Goal: Transaction & Acquisition: Purchase product/service

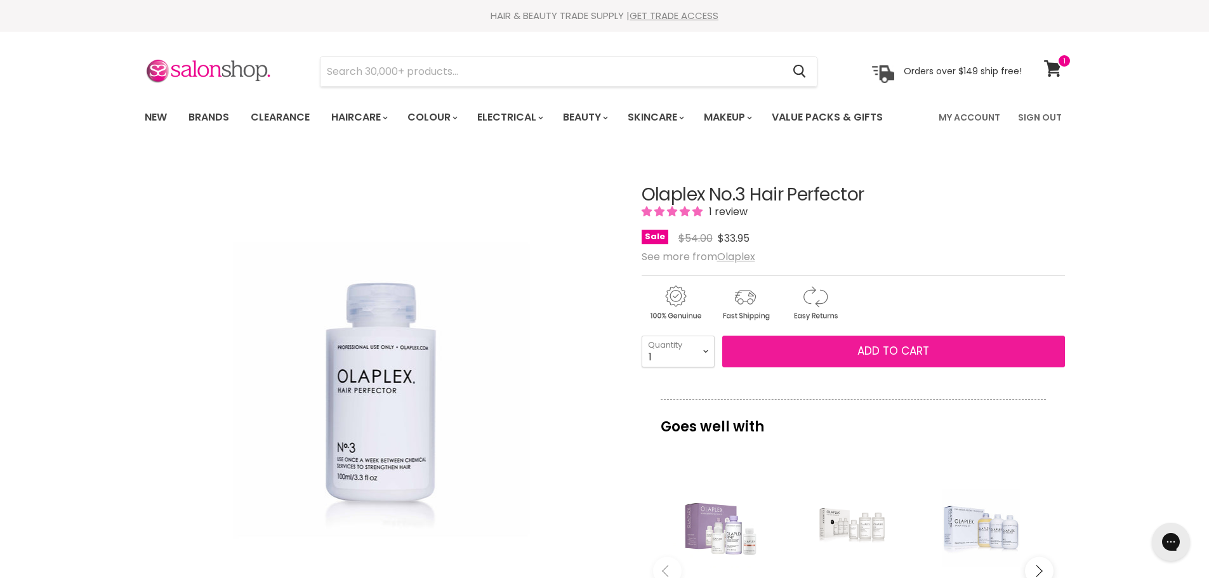
click at [921, 350] on span "Add to cart" at bounding box center [893, 350] width 72 height 15
click at [924, 349] on span "Add to cart" at bounding box center [893, 350] width 72 height 15
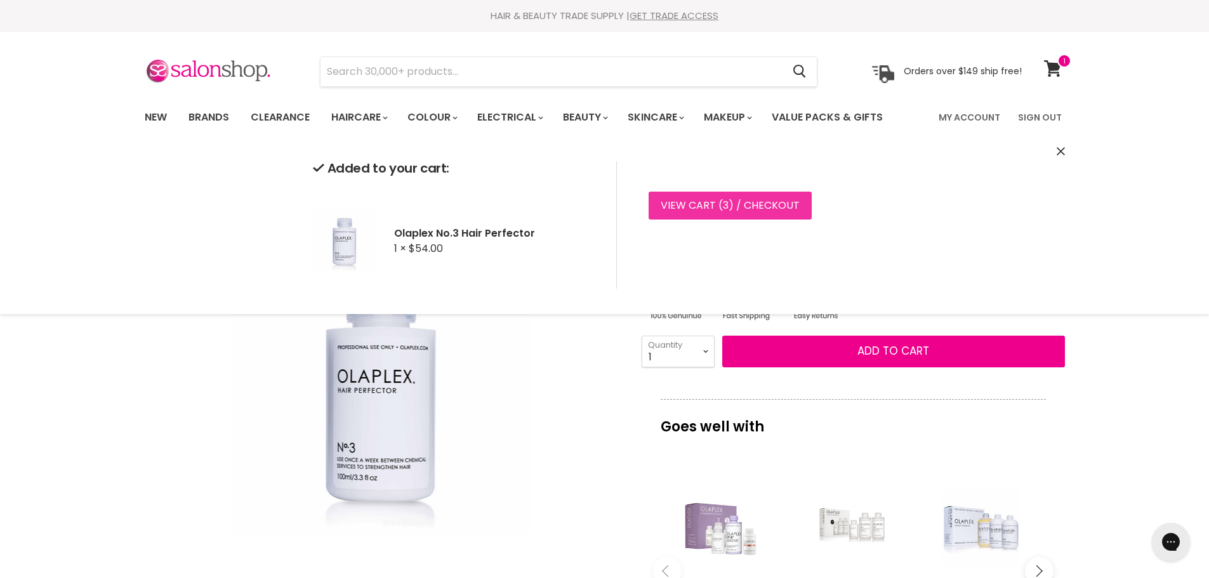
click at [769, 210] on link "View cart ( 3 ) / Checkout" at bounding box center [730, 206] width 163 height 28
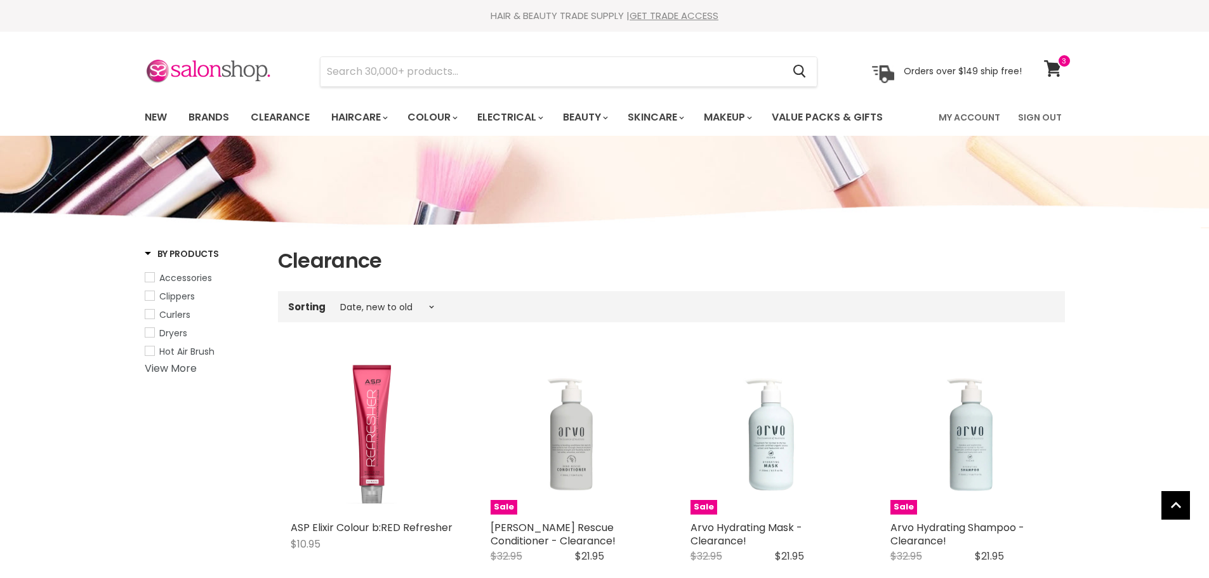
select select "created-descending"
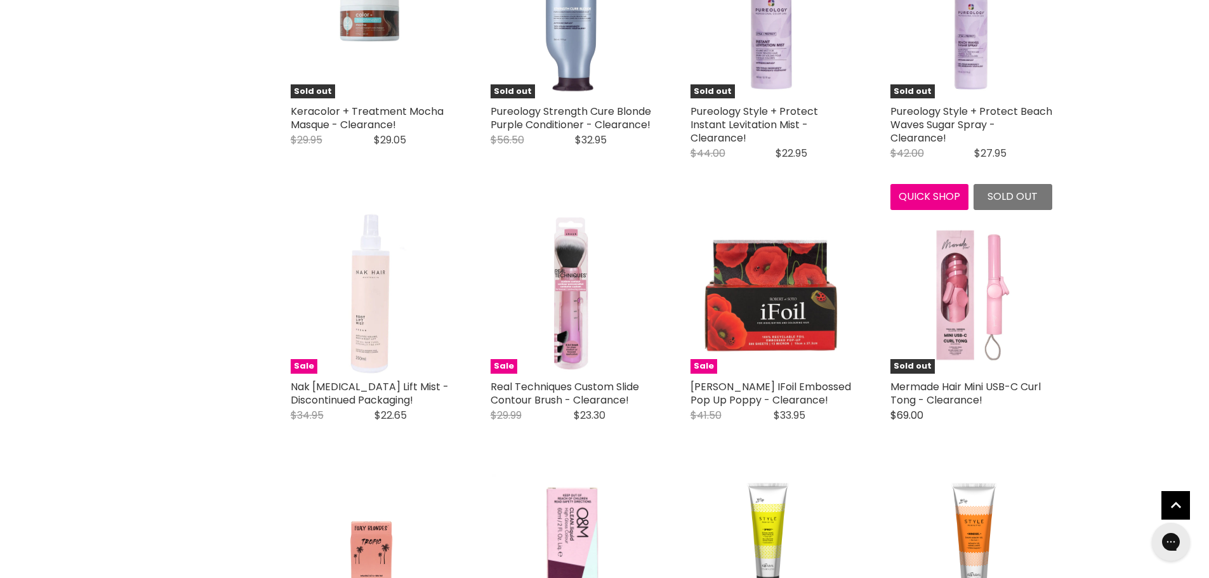
scroll to position [2856, 0]
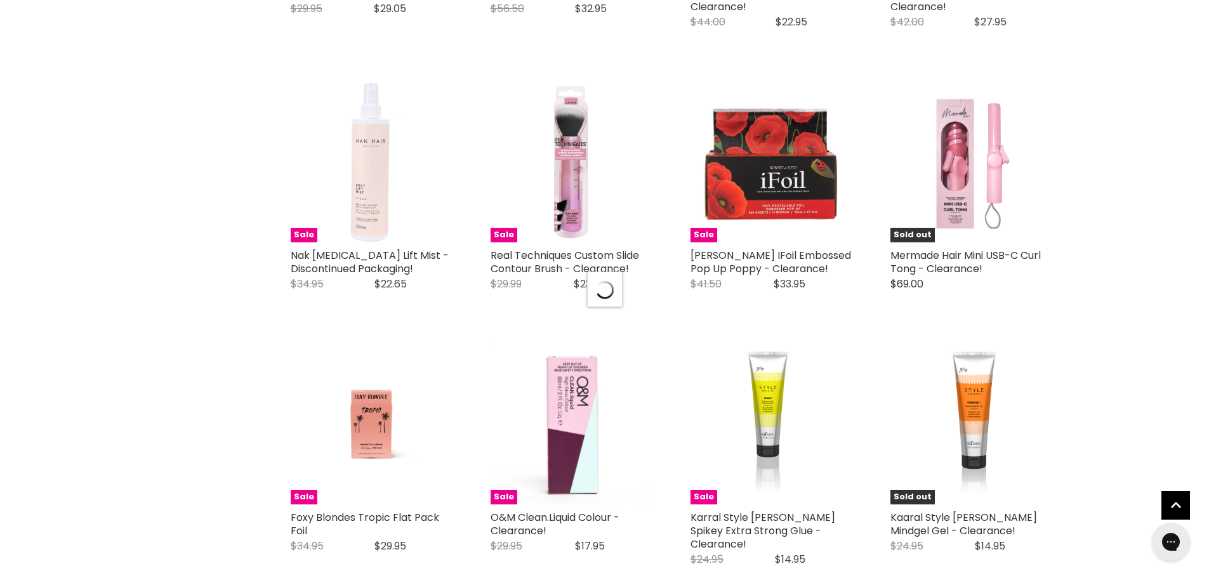
scroll to position [2983, 0]
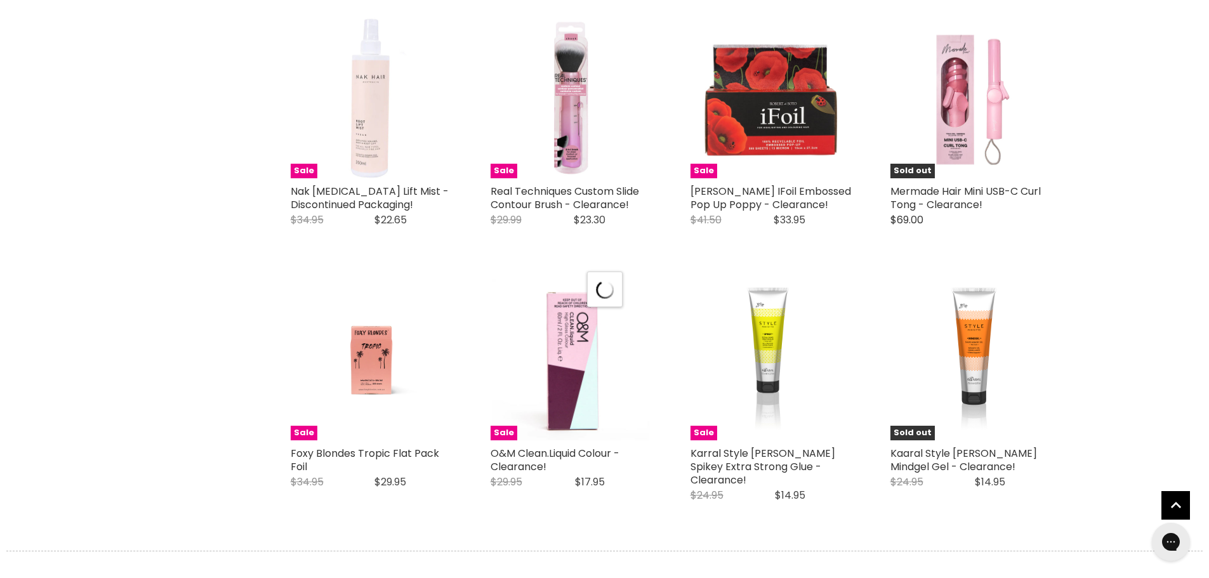
select select "created-descending"
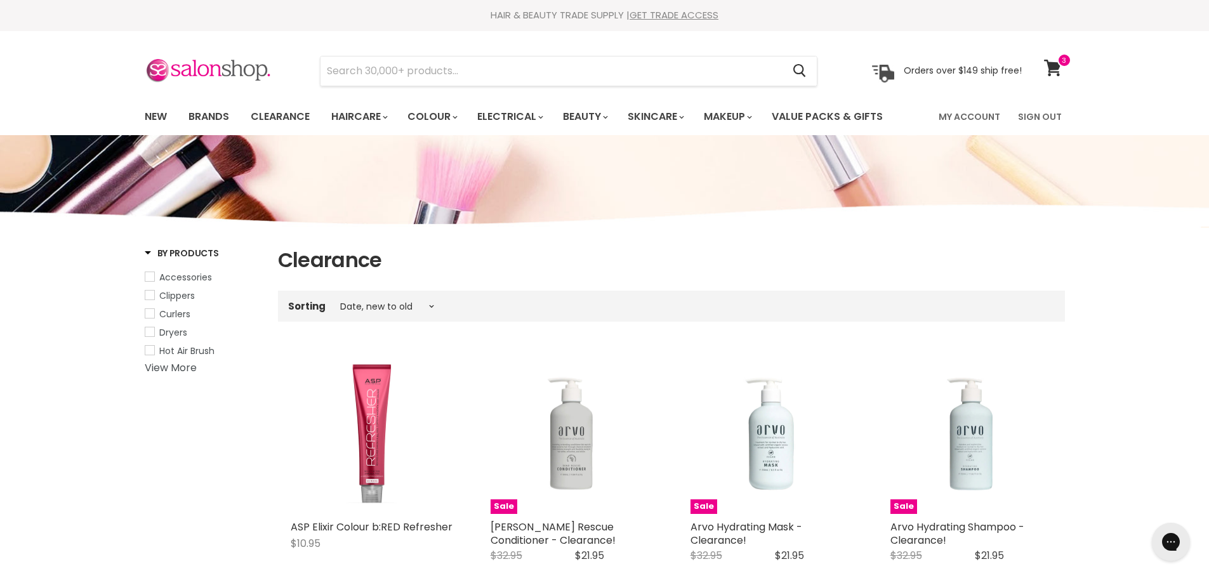
scroll to position [0, 0]
click at [187, 314] on span "Curlers" at bounding box center [174, 314] width 31 height 13
select select "created-descending"
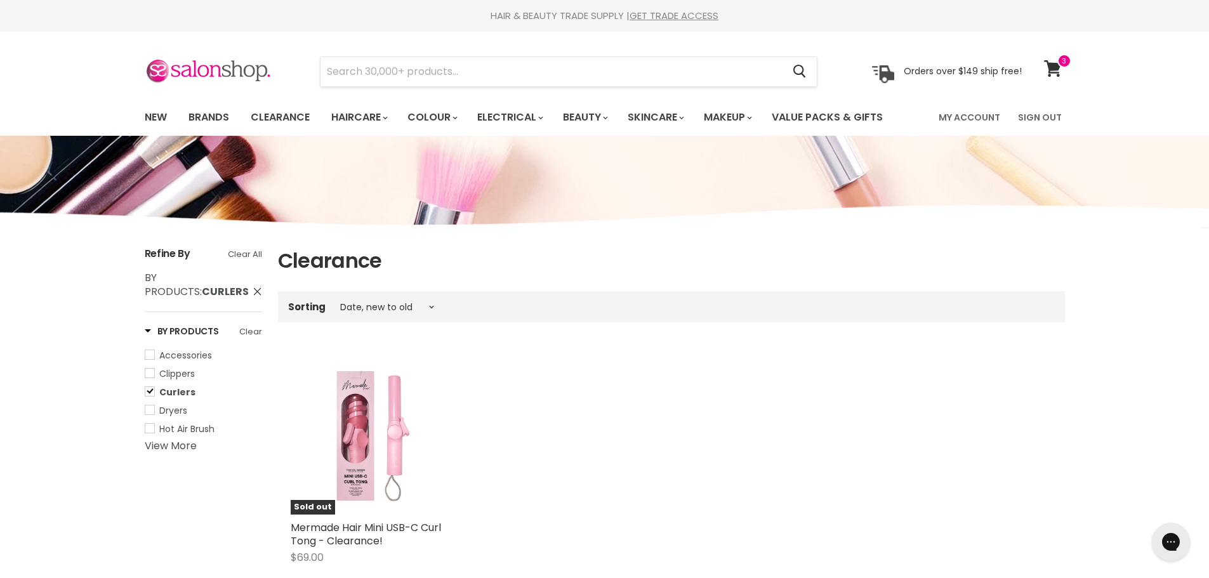
click at [171, 411] on span "Dryers" at bounding box center [173, 410] width 28 height 13
select select "created-descending"
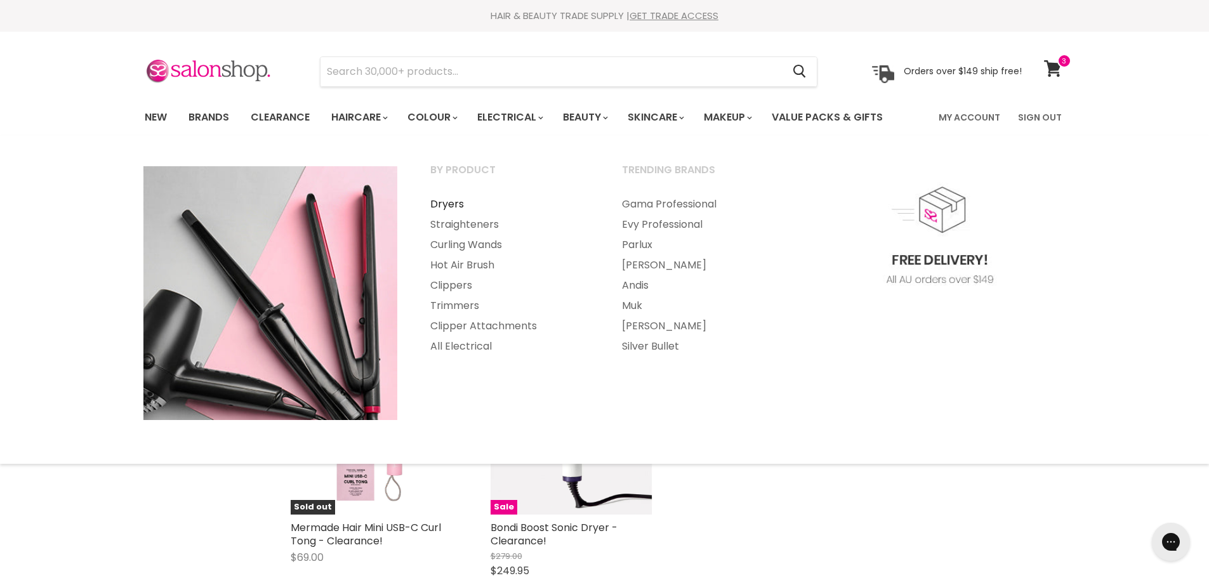
click at [453, 206] on link "Dryers" at bounding box center [508, 204] width 189 height 20
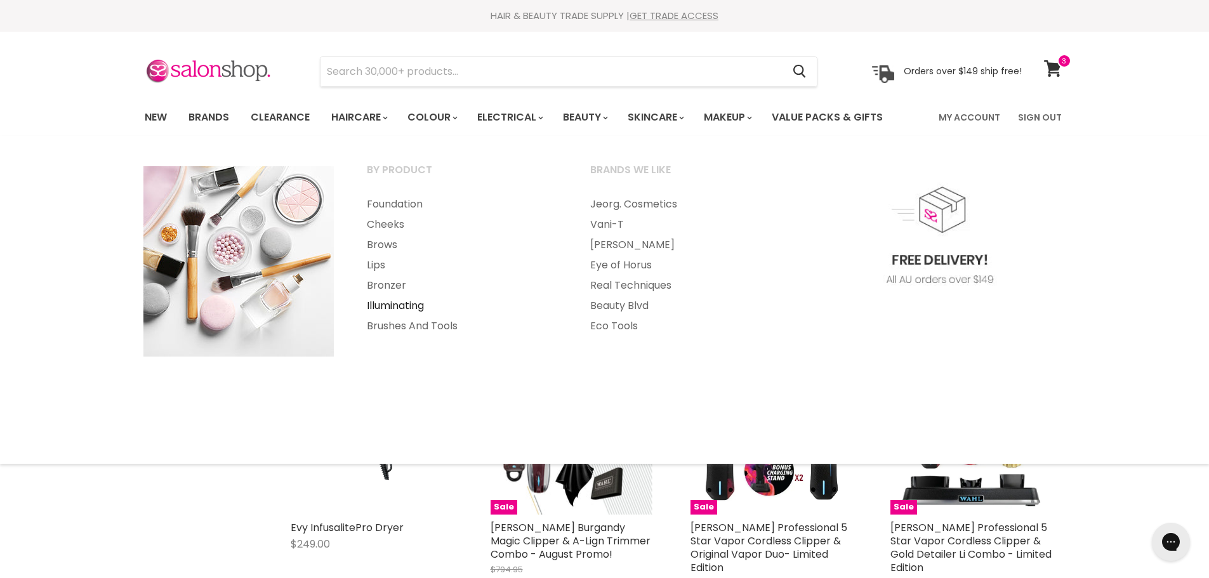
click at [401, 307] on link "Illuminating" at bounding box center [461, 306] width 221 height 20
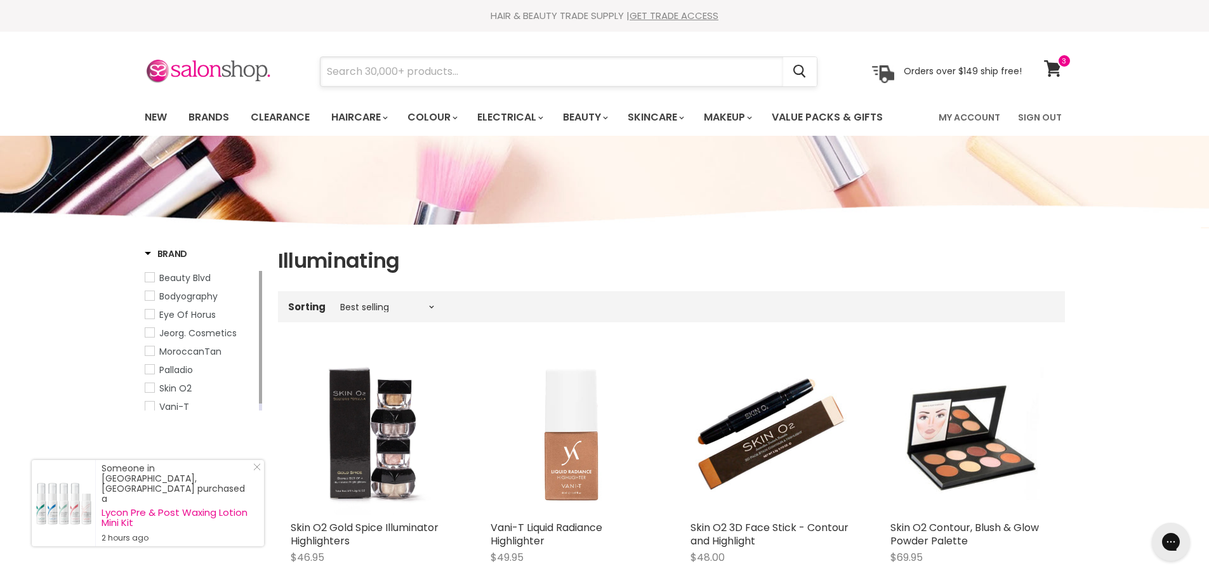
click at [376, 77] on input "Search" at bounding box center [551, 71] width 463 height 29
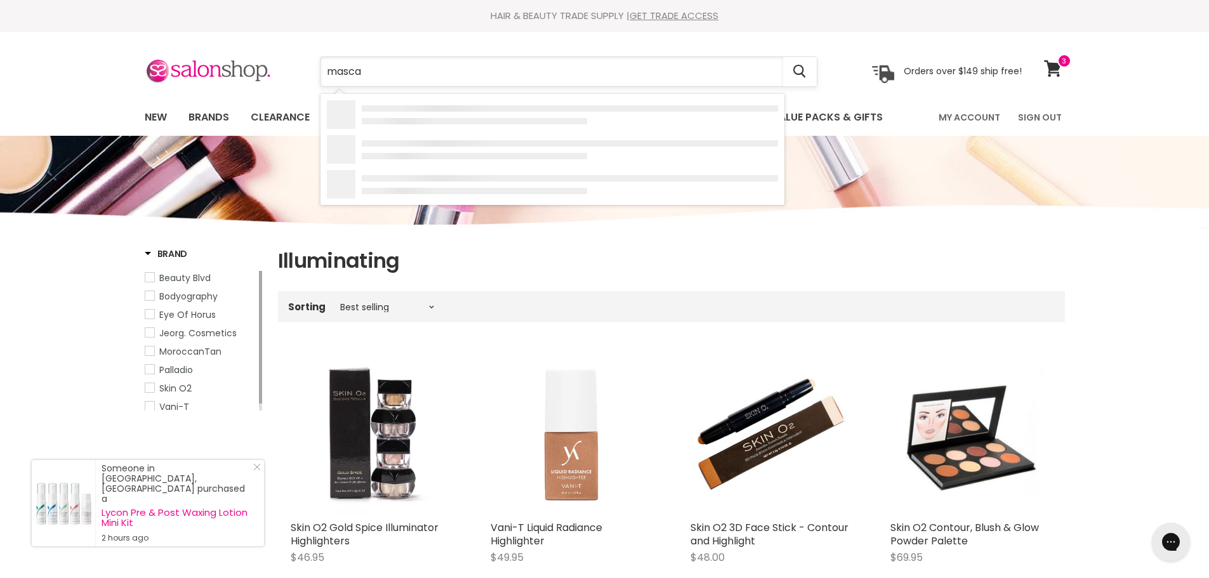
type input "mascar"
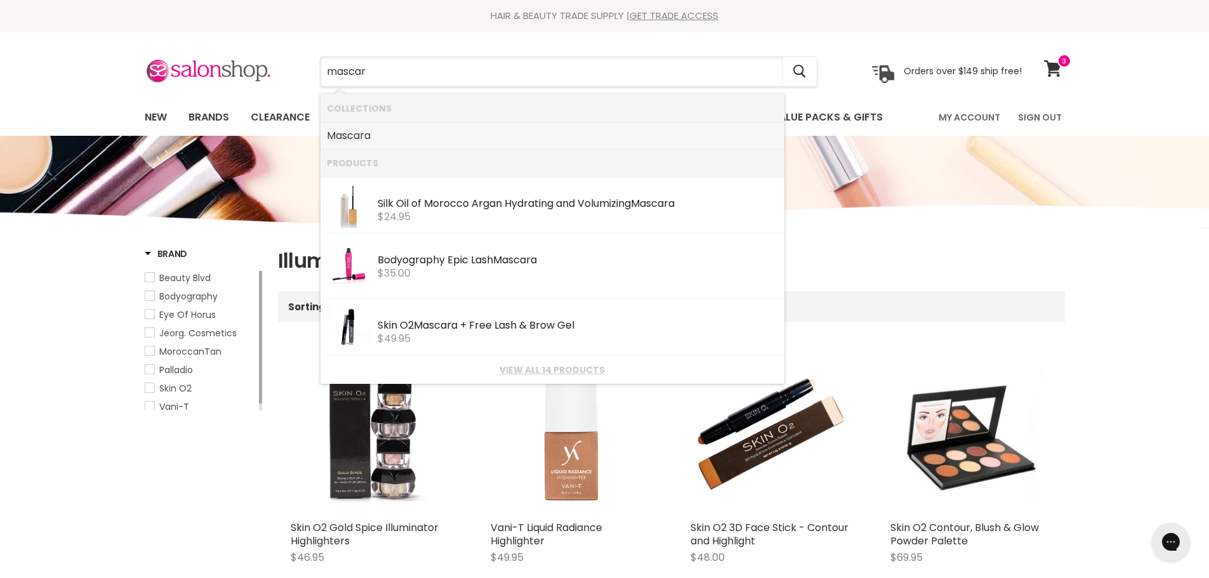
click at [376, 136] on link "Mascar a" at bounding box center [552, 136] width 451 height 20
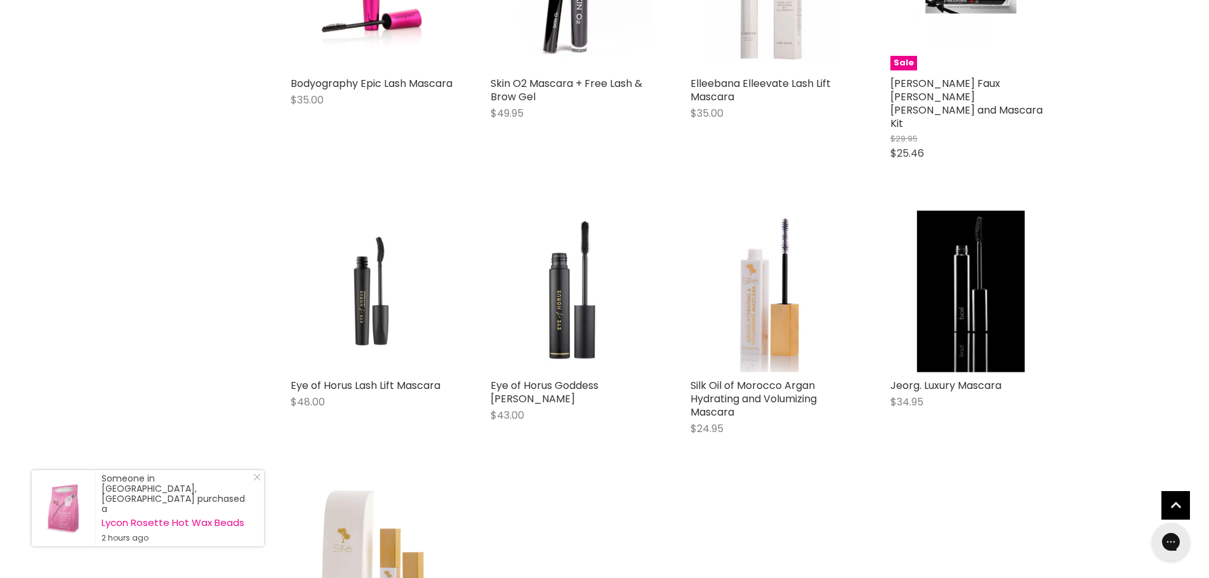
scroll to position [190, 0]
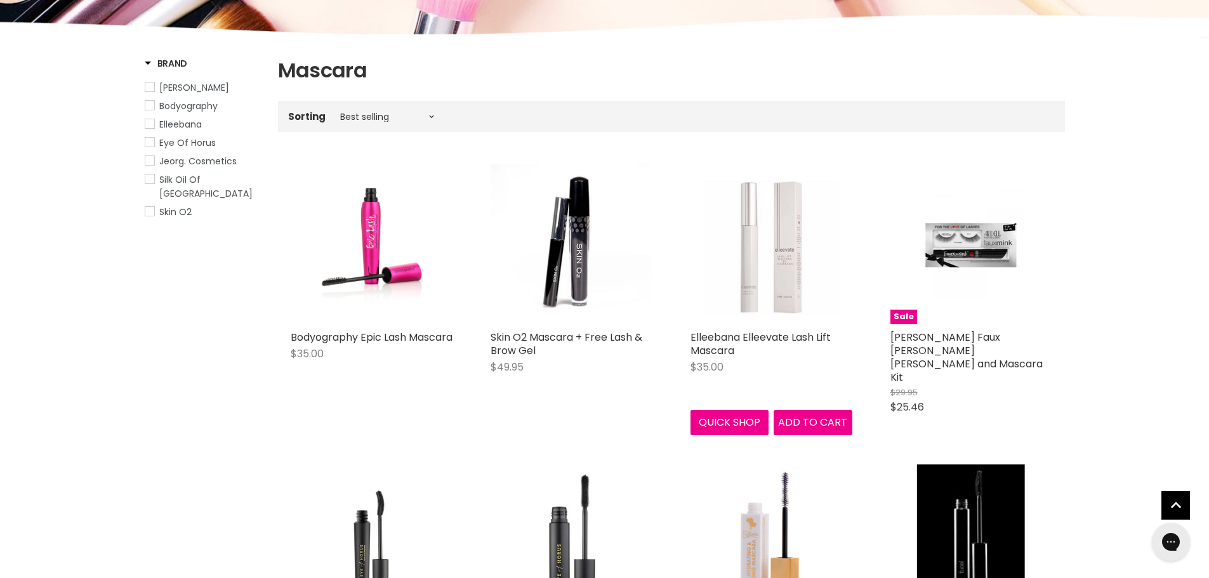
click at [772, 263] on img "Main content" at bounding box center [771, 243] width 162 height 162
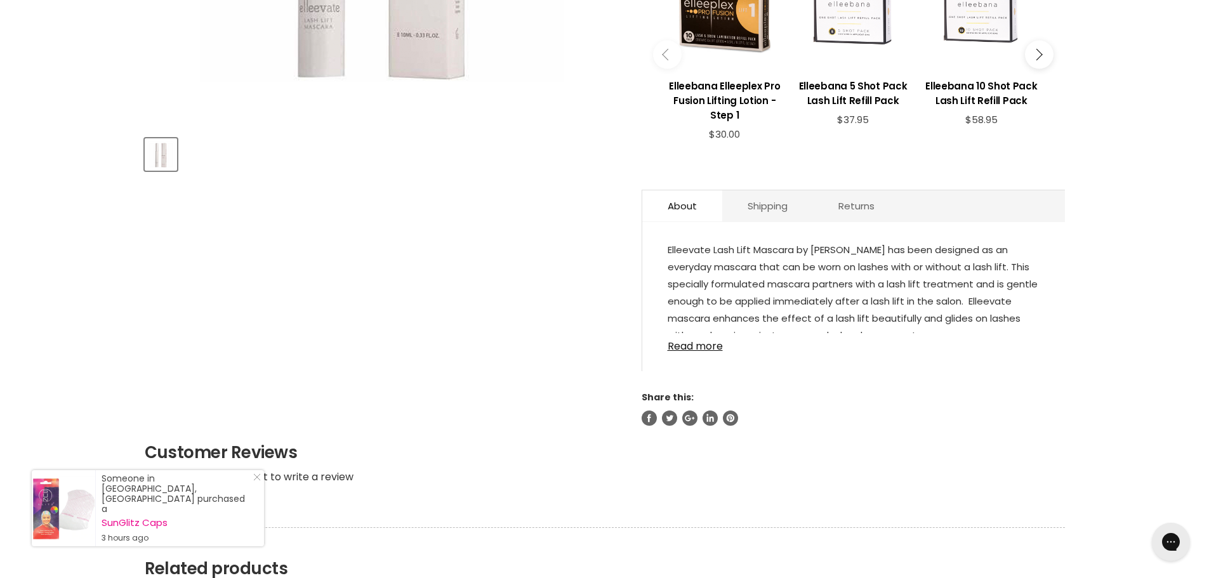
scroll to position [508, 0]
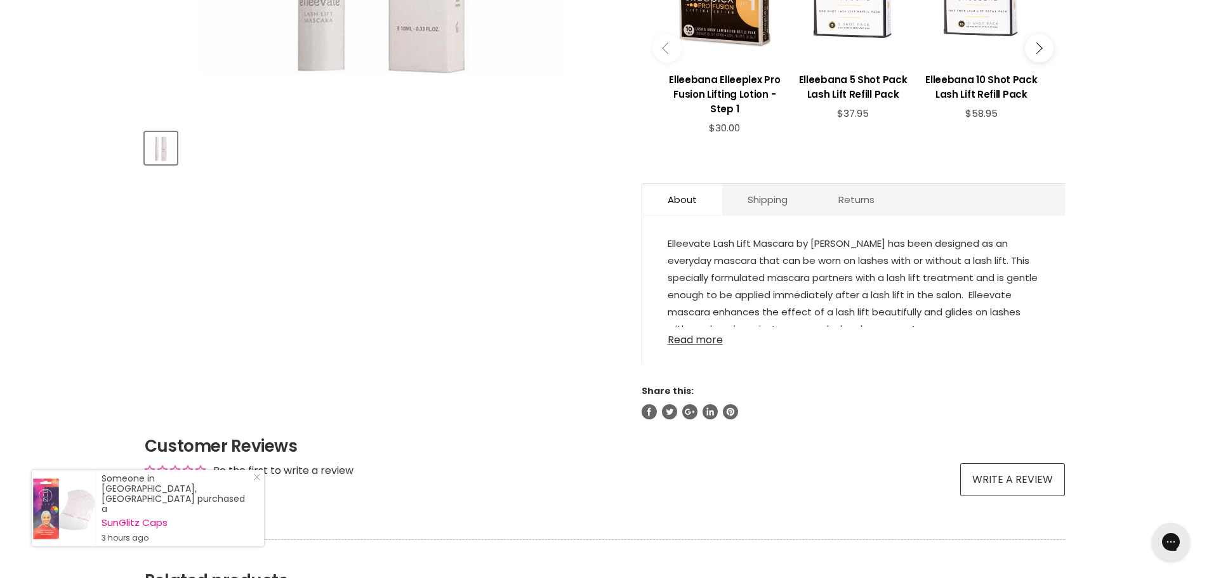
click at [698, 338] on link "Read more" at bounding box center [854, 336] width 372 height 19
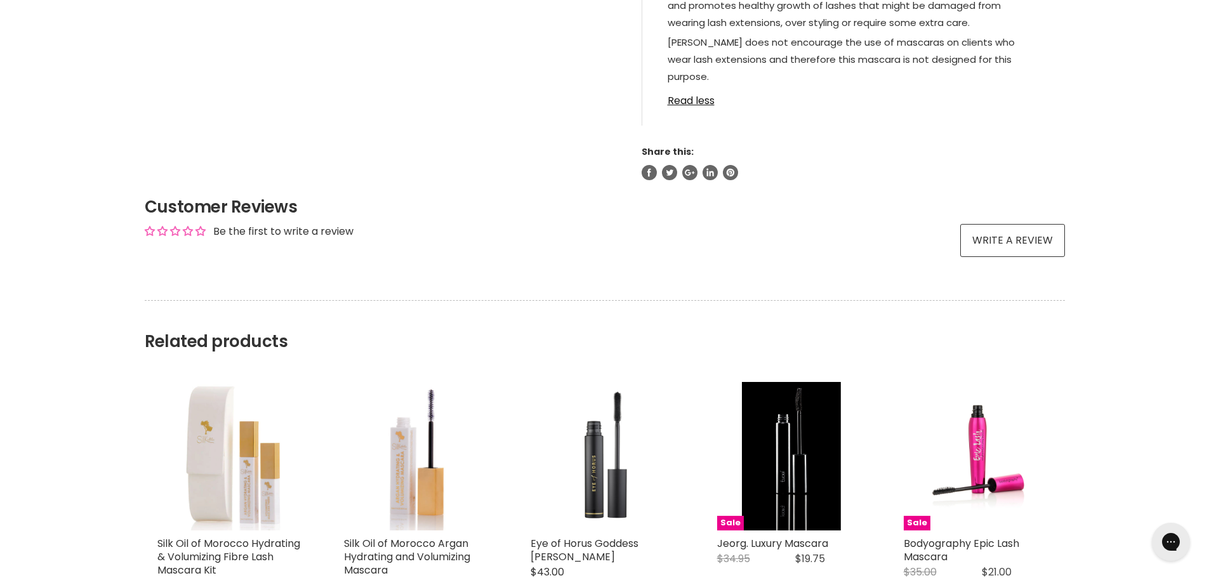
scroll to position [1079, 0]
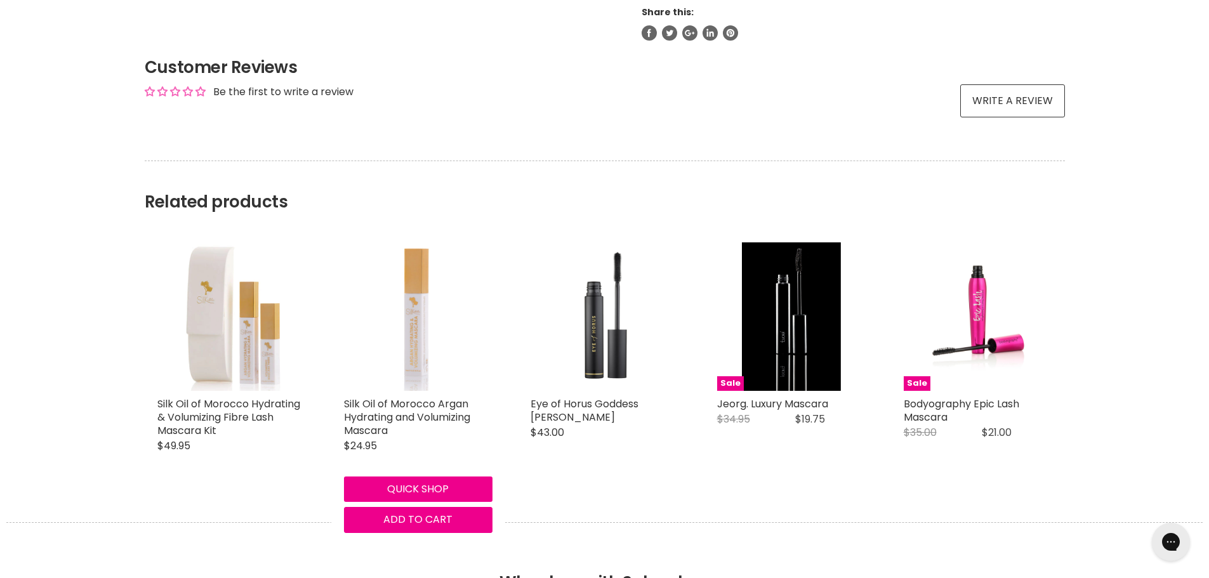
click at [409, 326] on img "Main content" at bounding box center [418, 316] width 148 height 148
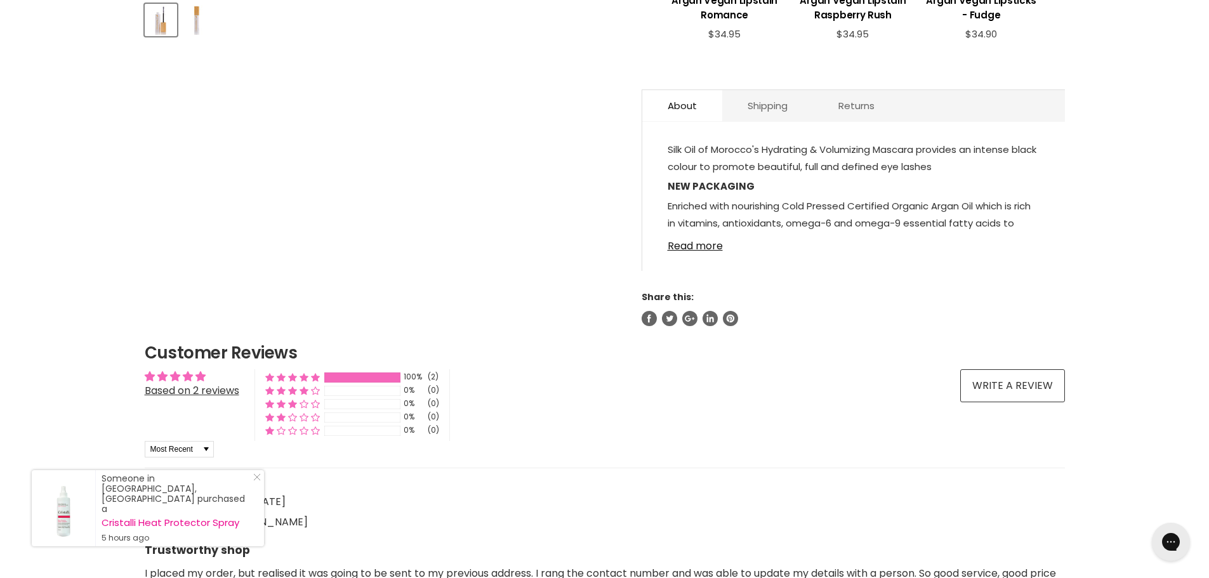
scroll to position [698, 0]
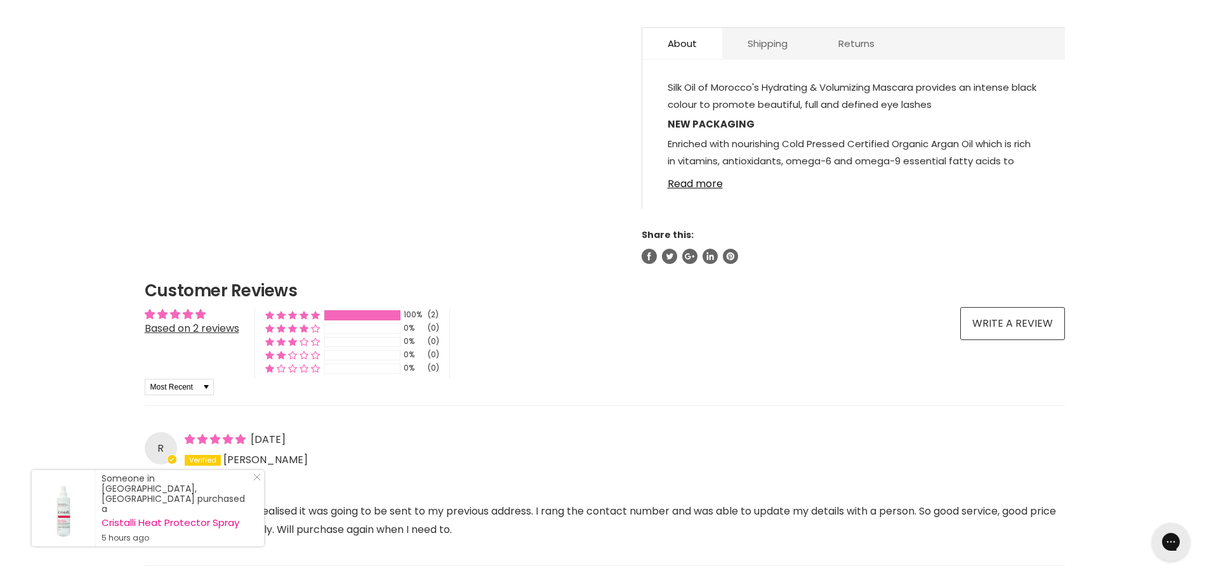
click at [666, 181] on div "Silk Oil of Morocco's Hydrating & Volumizing Mascara provides an intense black …" at bounding box center [853, 140] width 423 height 136
click at [668, 184] on link "Read more" at bounding box center [854, 180] width 372 height 19
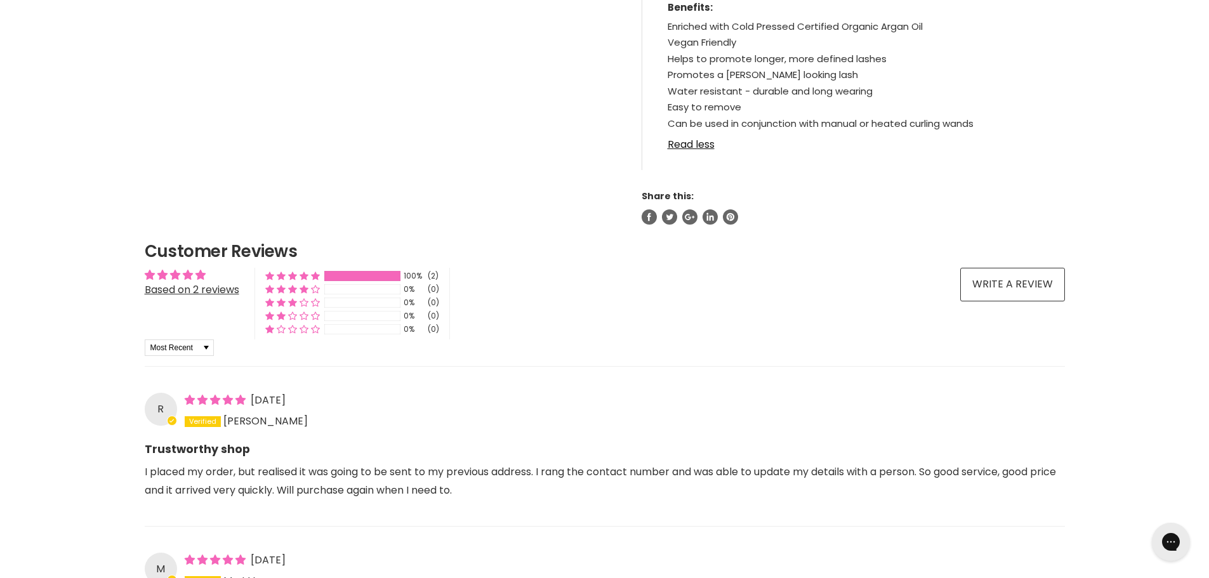
scroll to position [635, 0]
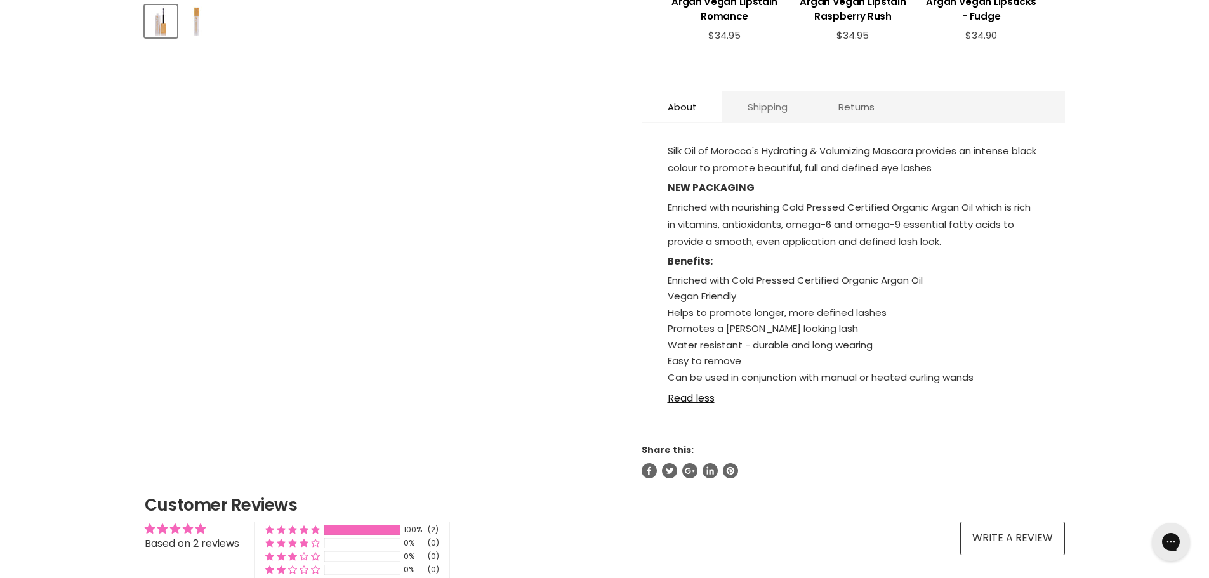
click at [742, 100] on link "Shipping" at bounding box center [767, 106] width 91 height 31
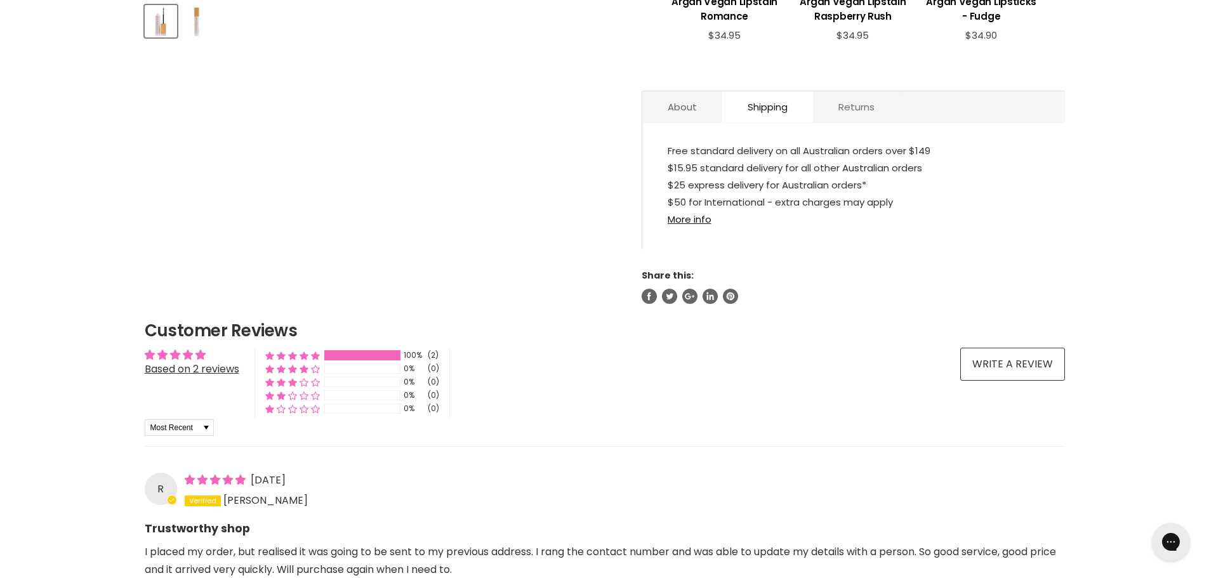
click at [864, 108] on link "Returns" at bounding box center [856, 106] width 87 height 31
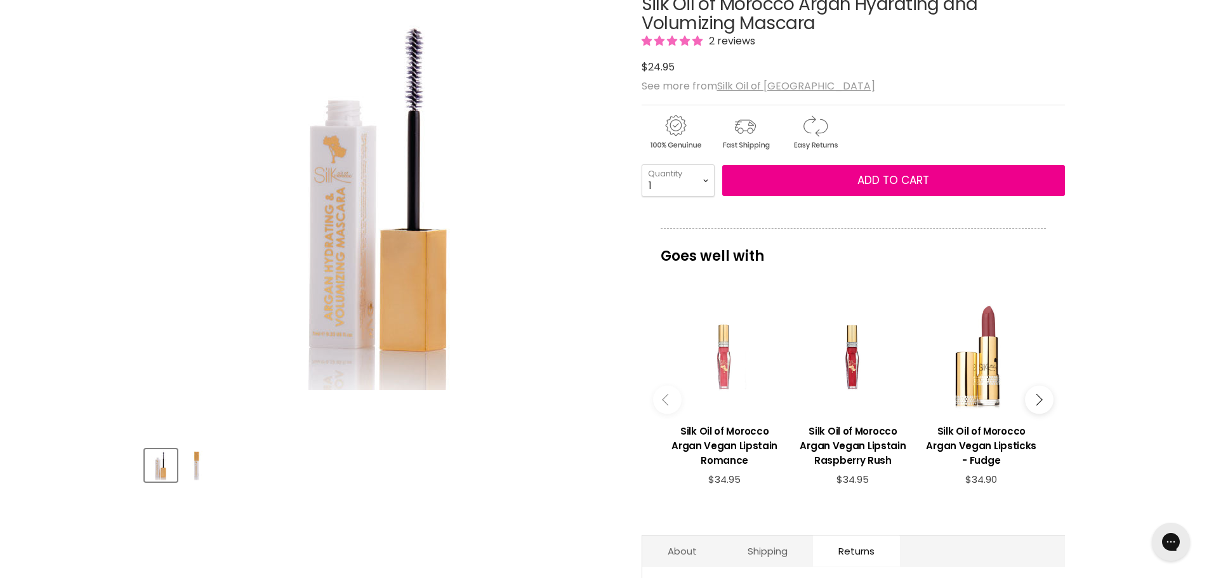
scroll to position [0, 0]
